Goal: Task Accomplishment & Management: Manage account settings

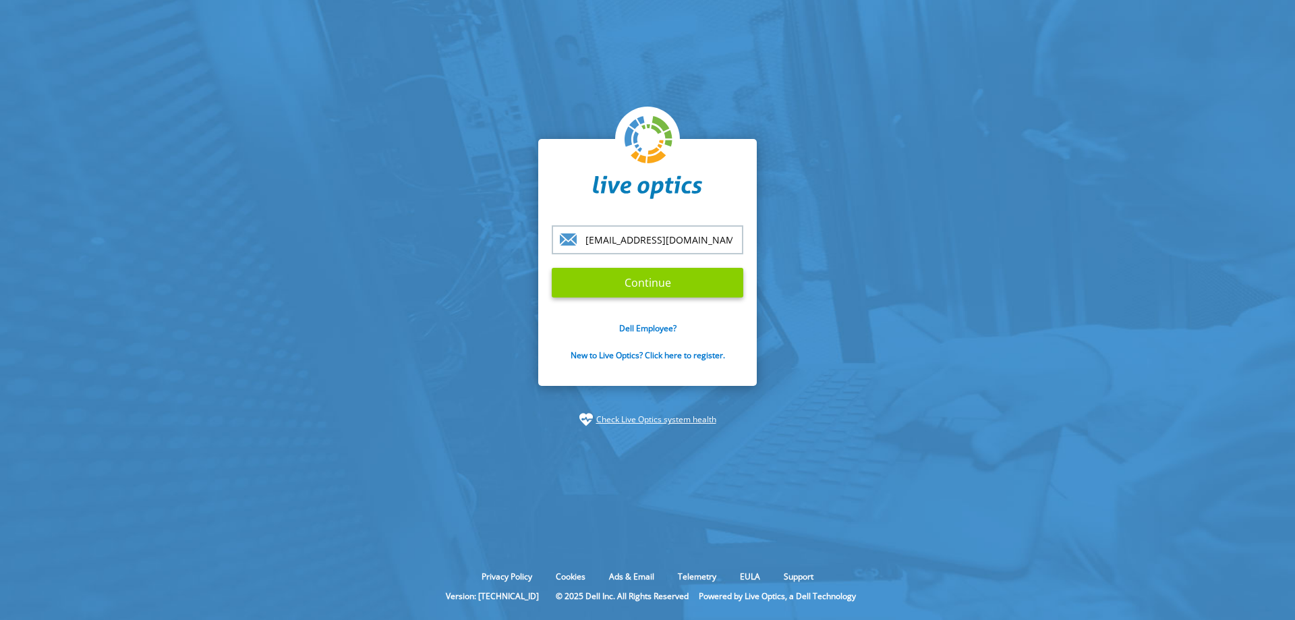
type input "[EMAIL_ADDRESS][DOMAIN_NAME]"
click at [638, 280] on input "Continue" at bounding box center [648, 283] width 192 height 30
click at [641, 287] on input "Continue" at bounding box center [648, 283] width 192 height 30
click at [337, 163] on section "mattwri@cdw.com Continue Dell Employee? New to Live Optics? Click here to regis…" at bounding box center [647, 282] width 1295 height 565
click at [656, 279] on input "Continue" at bounding box center [648, 283] width 192 height 30
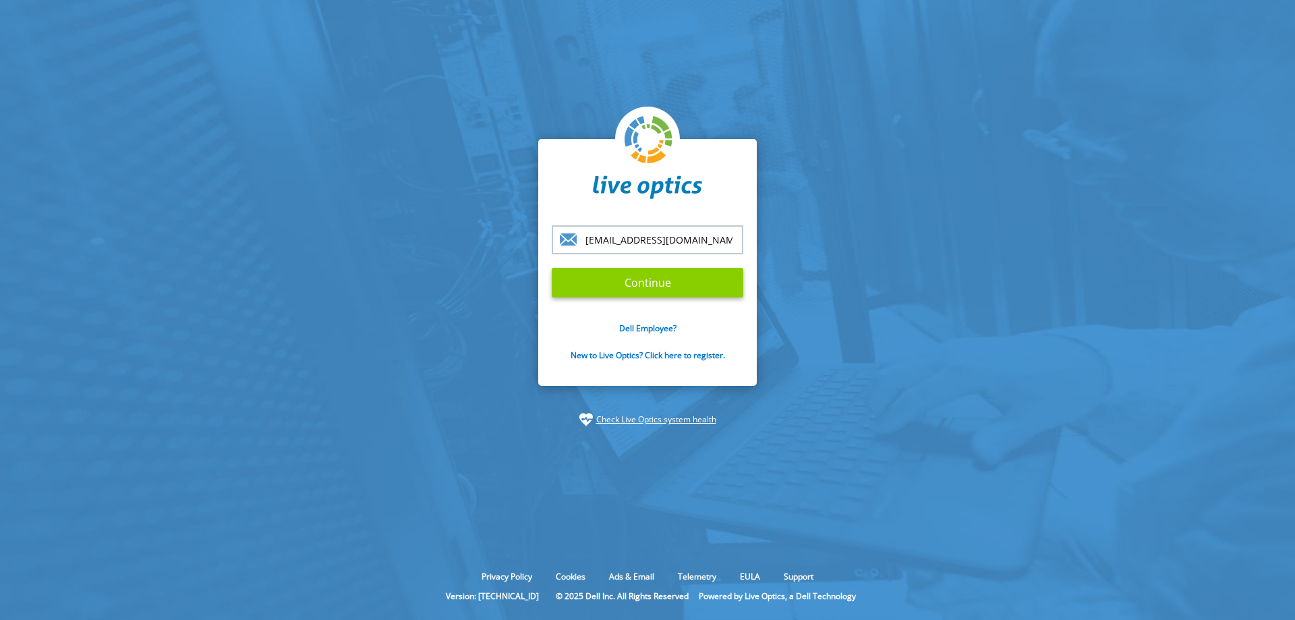
click at [631, 287] on input "Continue" at bounding box center [648, 283] width 192 height 30
click at [235, 289] on section "mattwri@cdw.com Continue Dell Employee? New to Live Optics? Click here to regis…" at bounding box center [647, 282] width 1295 height 565
type input "[EMAIL_ADDRESS][DOMAIN_NAME]"
click at [582, 283] on input "Continue" at bounding box center [648, 283] width 192 height 30
